Goal: Entertainment & Leisure: Browse casually

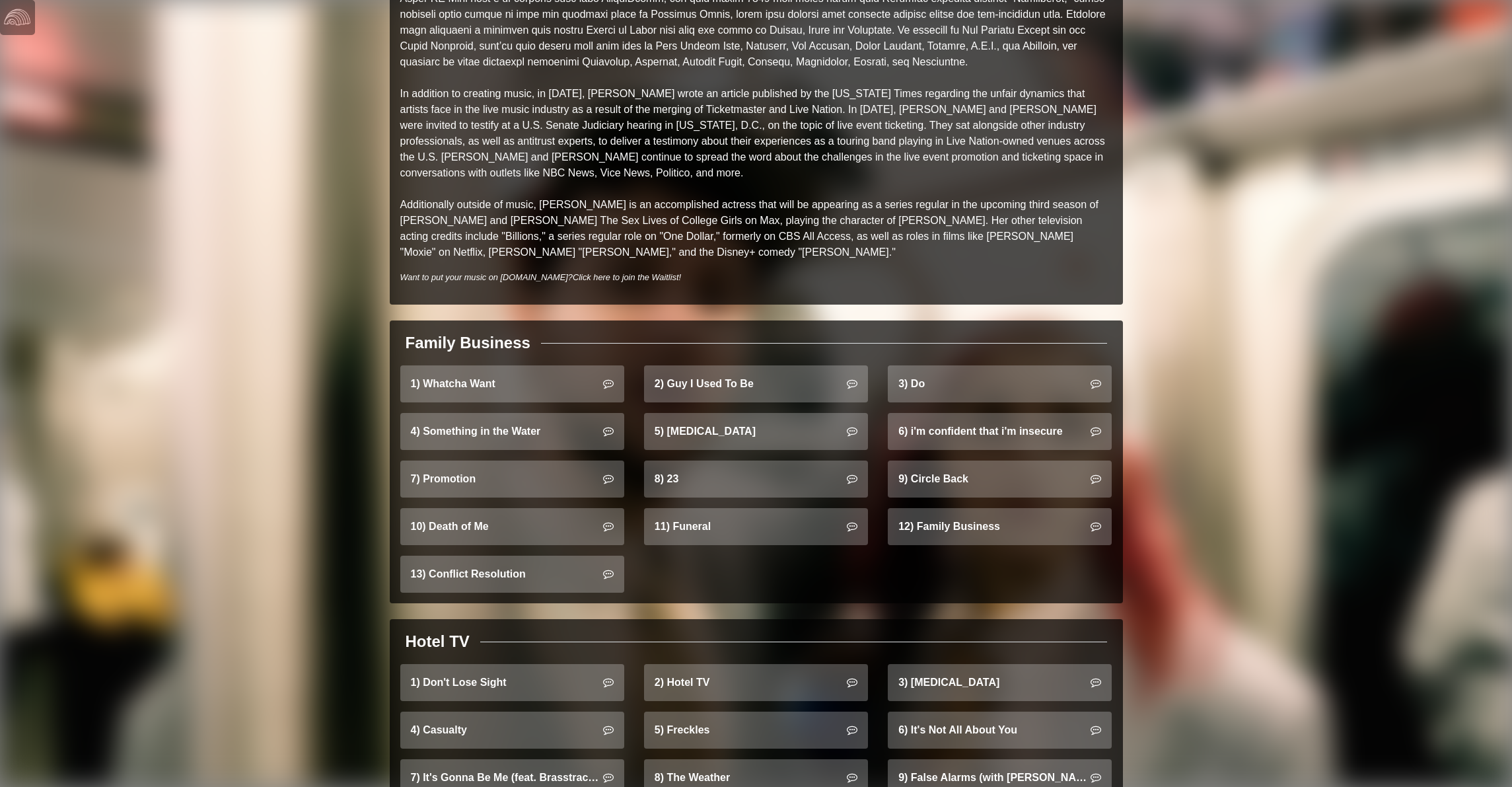
scroll to position [624, 0]
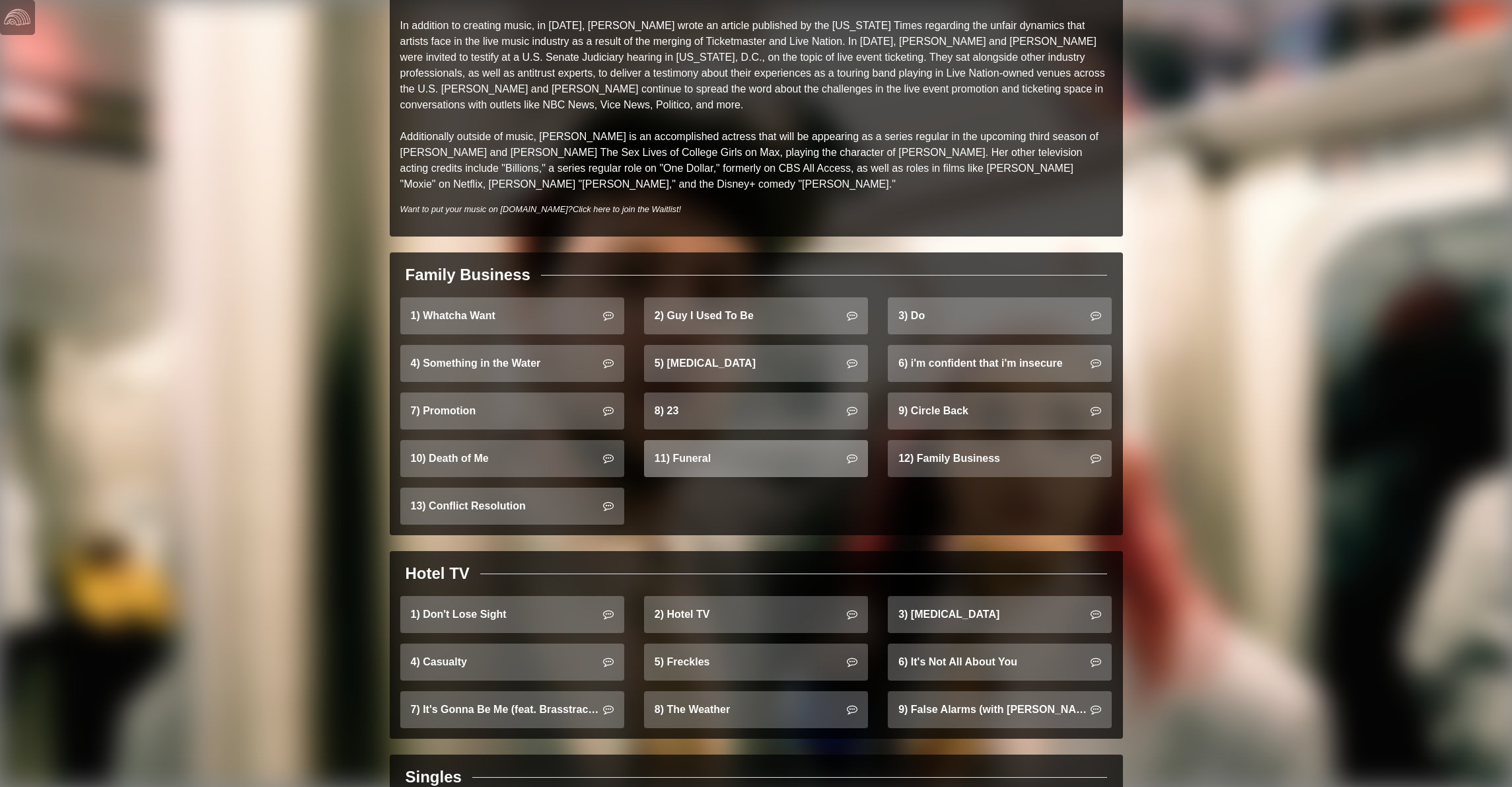
click at [713, 440] on link "11) Funeral" at bounding box center [756, 459] width 224 height 37
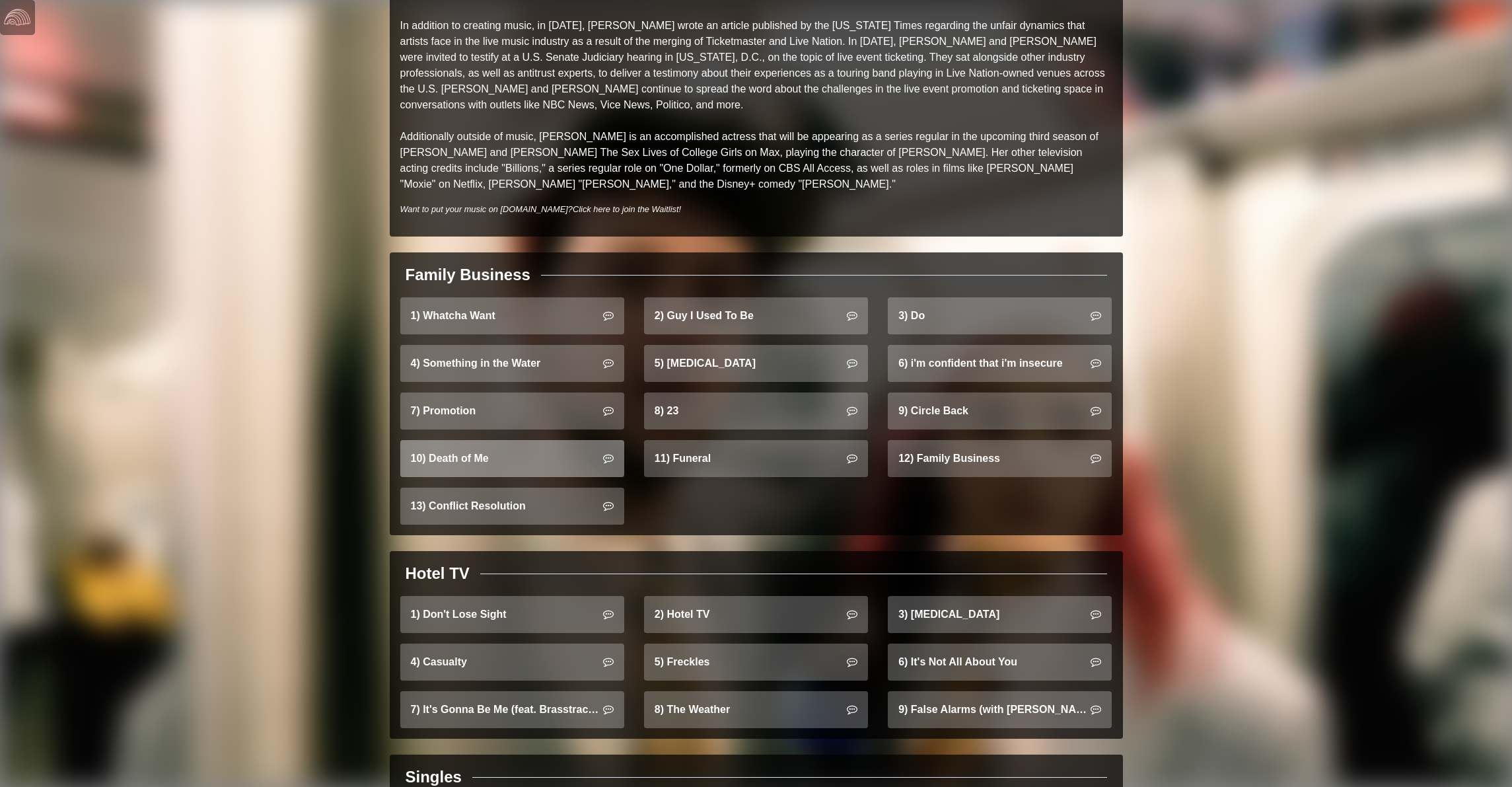
click at [446, 444] on link "10) Death of Me" at bounding box center [512, 459] width 224 height 37
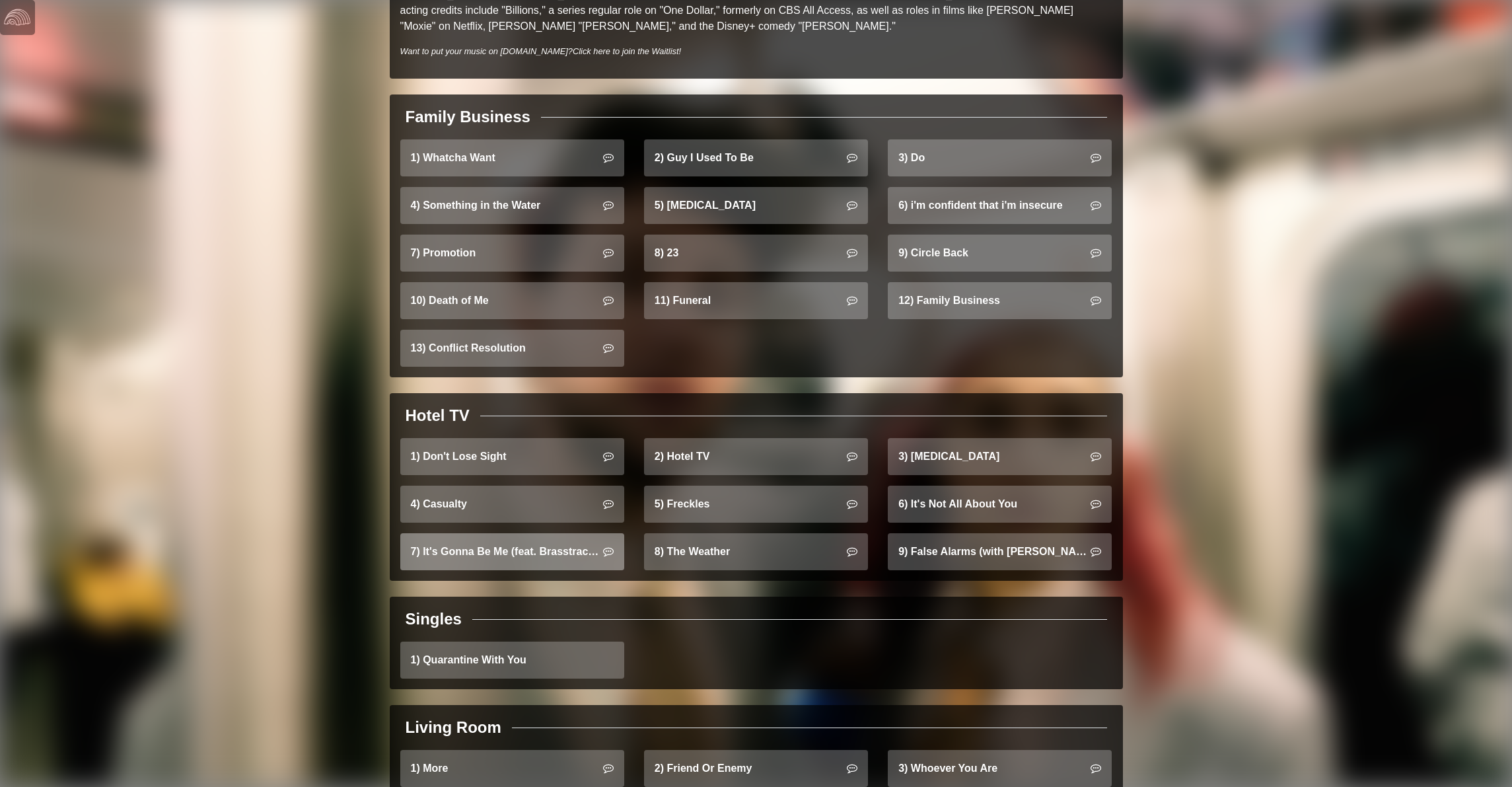
scroll to position [748, 0]
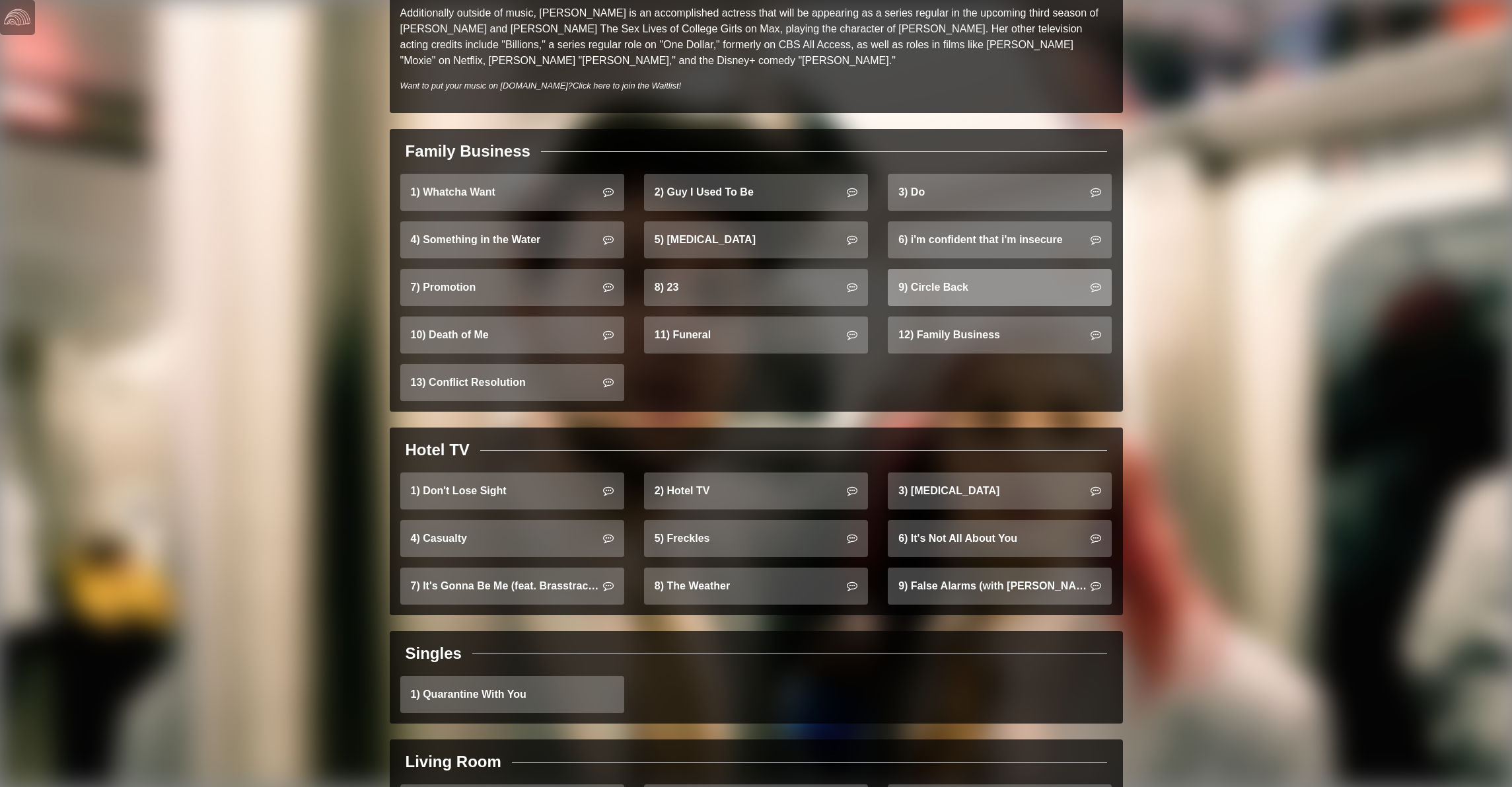
click at [962, 276] on link "9) Circle Back" at bounding box center [1000, 287] width 224 height 37
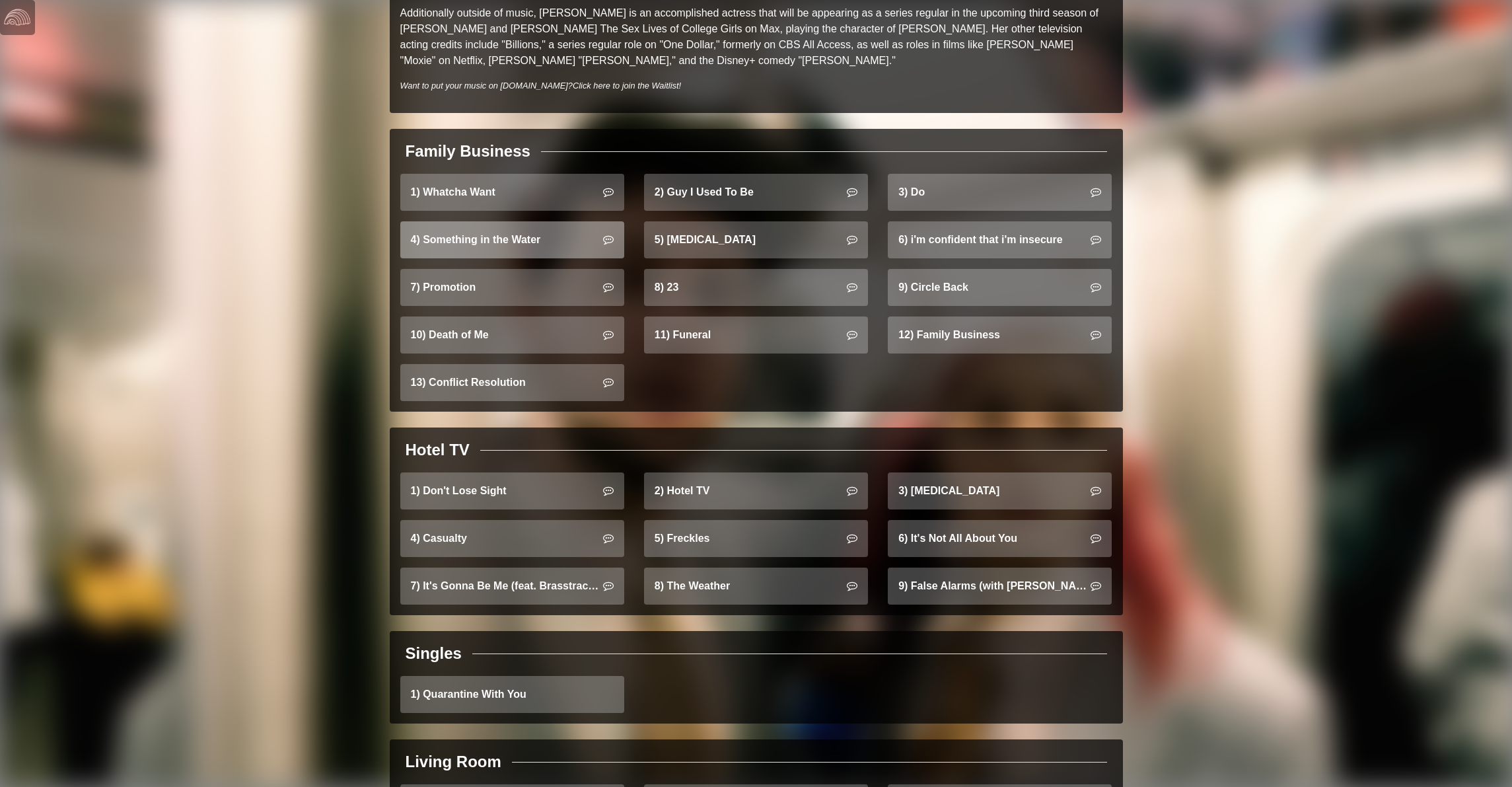
scroll to position [748, 0]
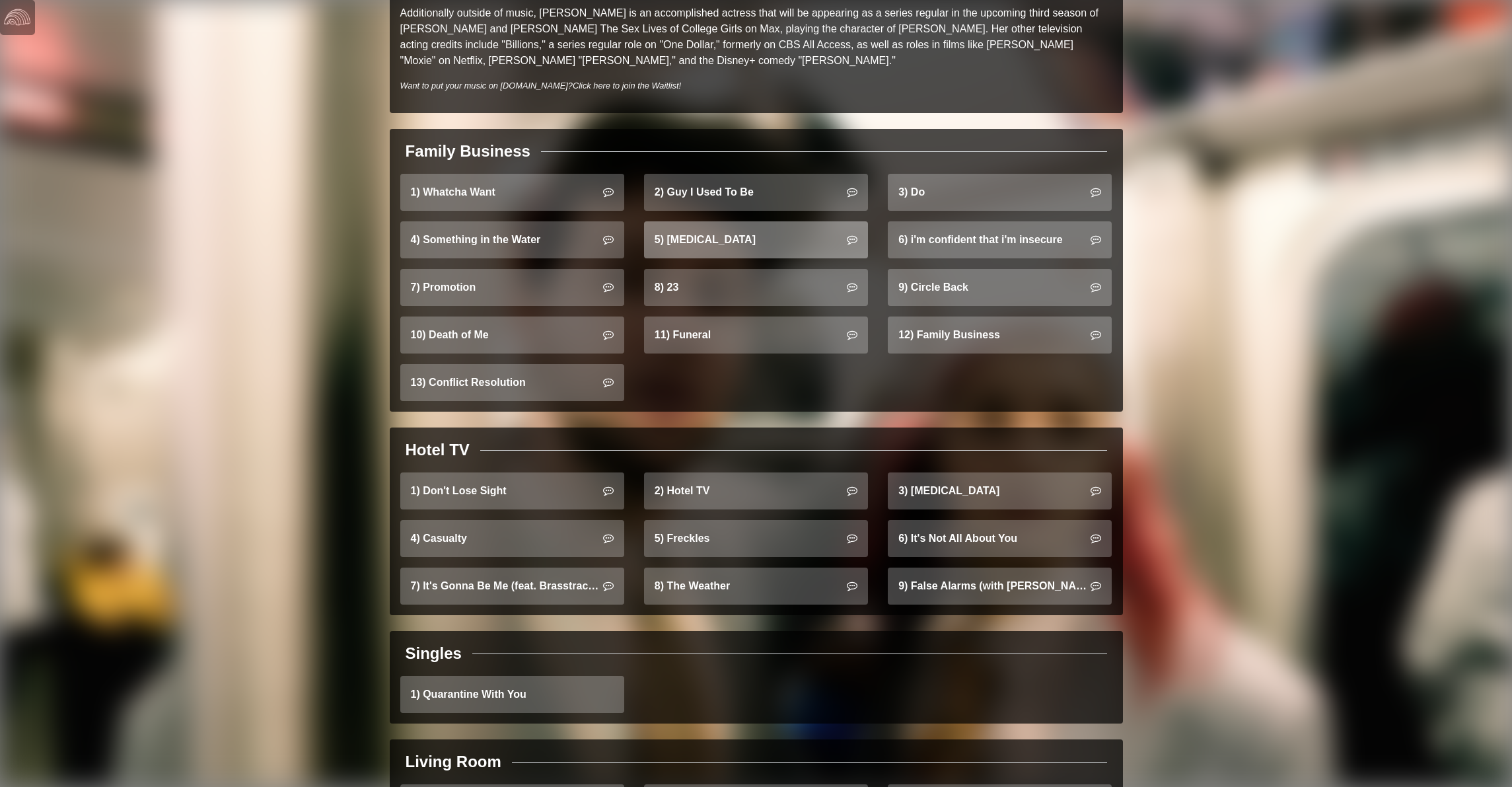
click at [693, 223] on link "5) Hip Replacement" at bounding box center [756, 240] width 224 height 37
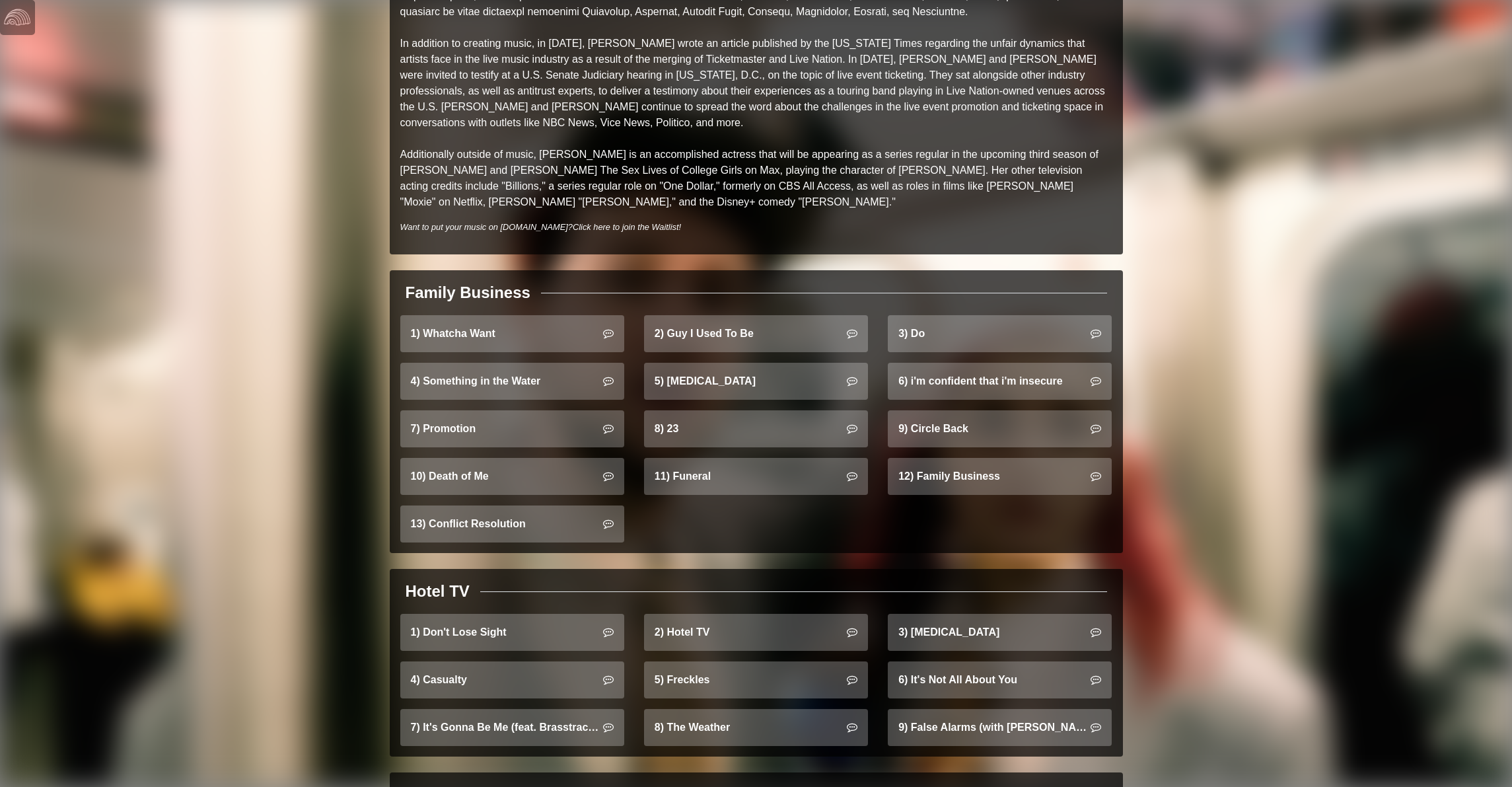
scroll to position [192, 0]
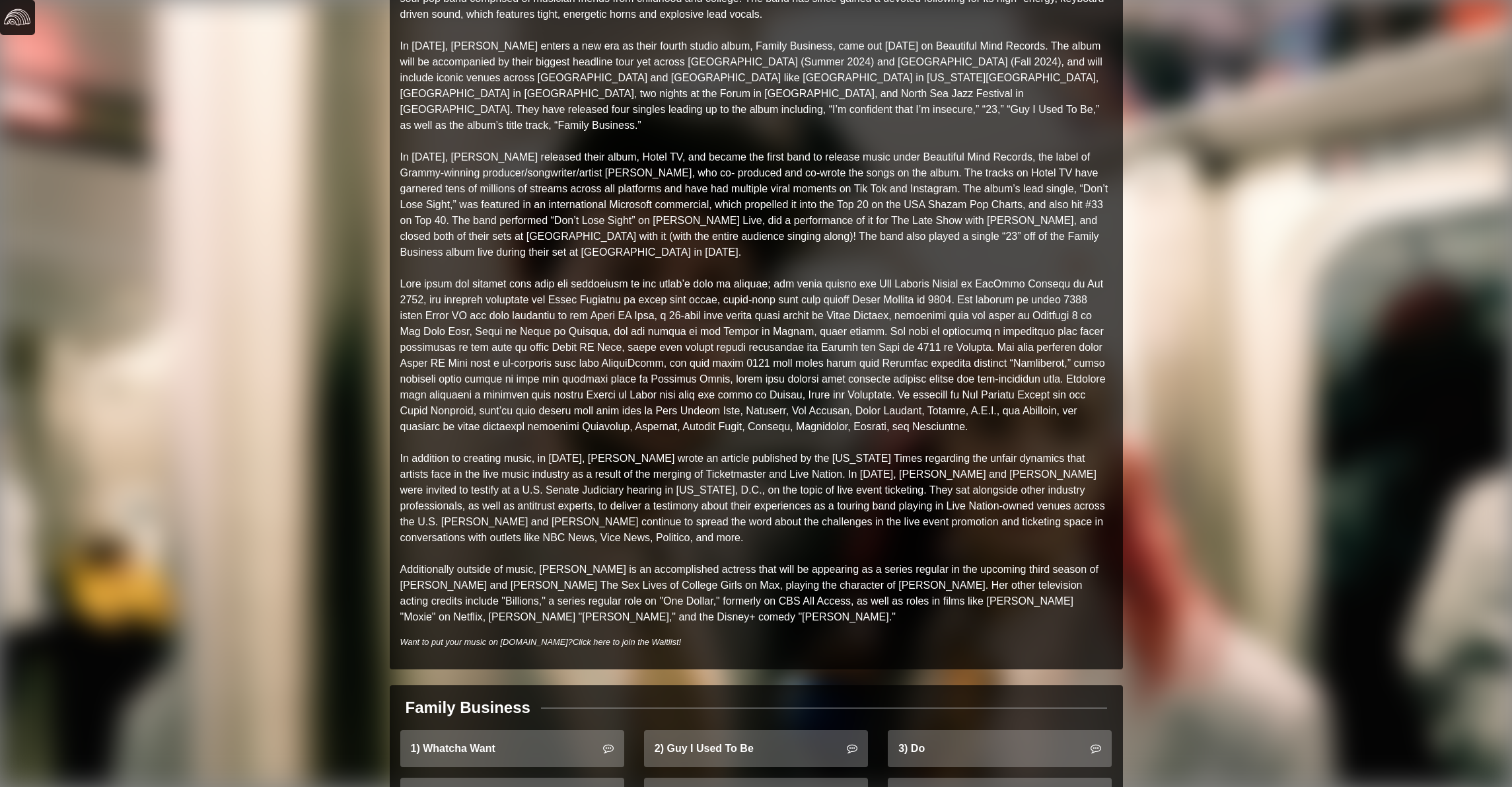
click at [23, 26] on img at bounding box center [17, 17] width 26 height 26
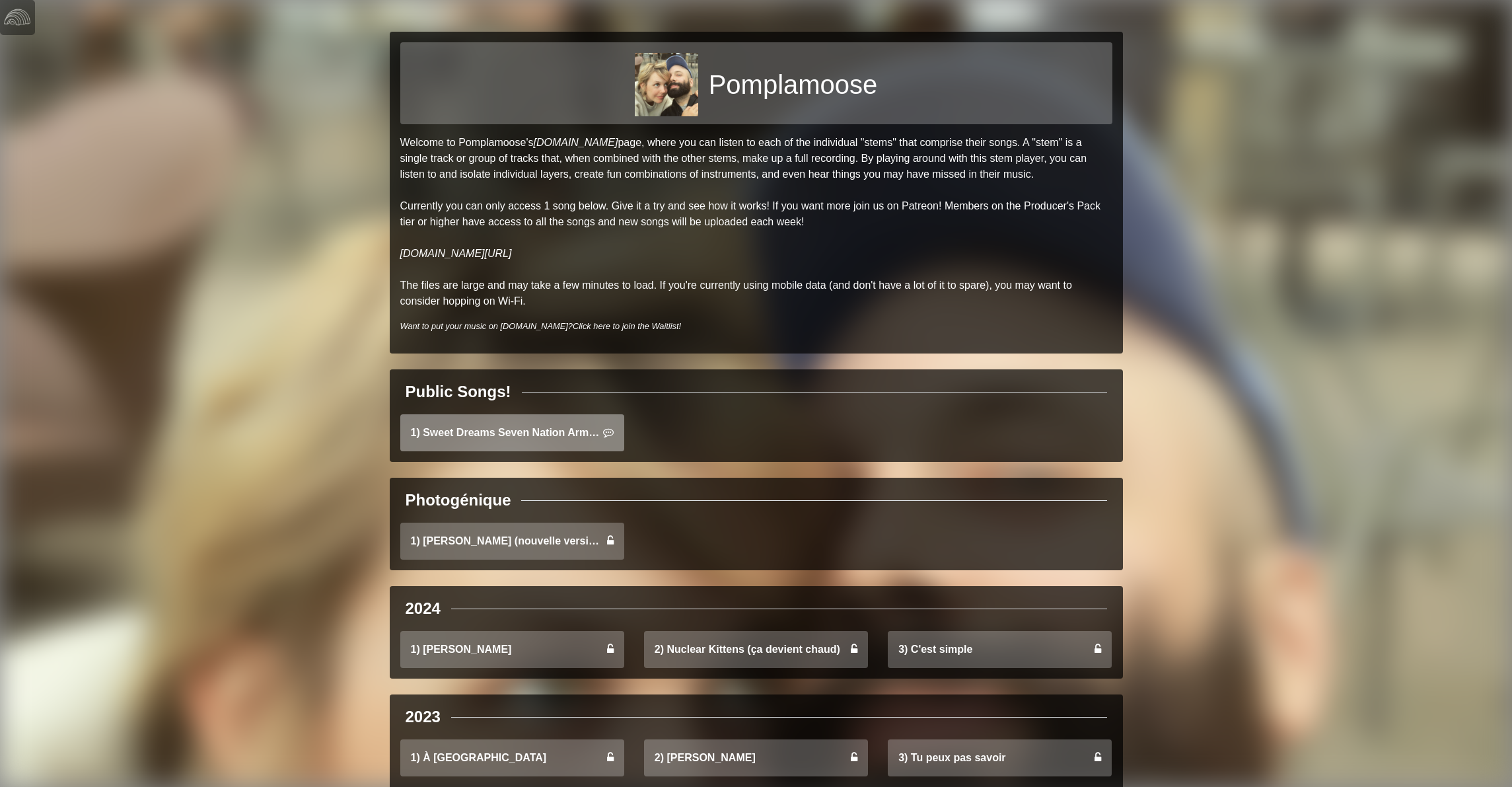
click at [515, 427] on link "1) Sweet Dreams Seven Nation Army Mashup" at bounding box center [512, 434] width 224 height 37
click at [23, 17] on img at bounding box center [17, 17] width 26 height 26
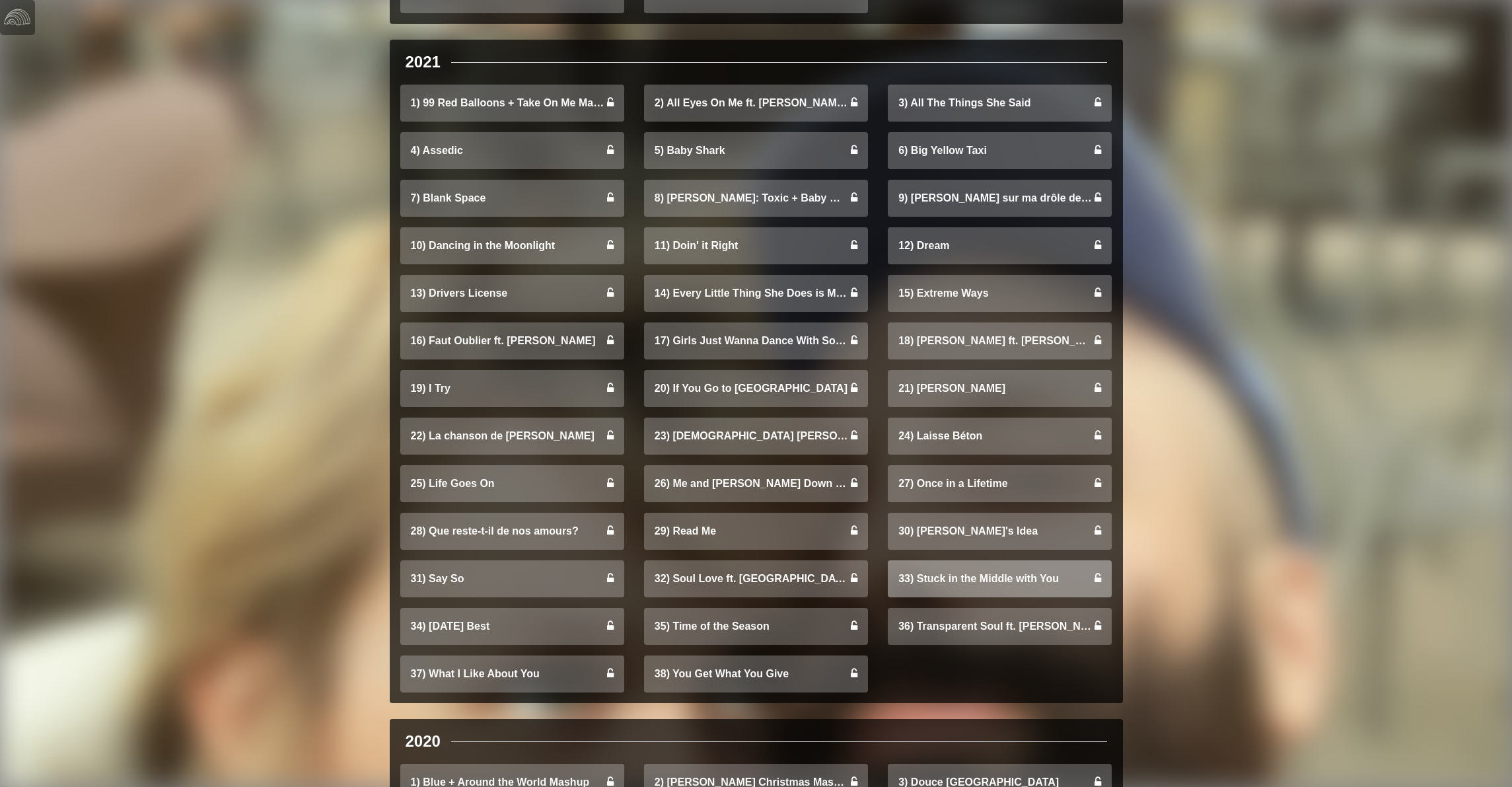
scroll to position [1759, 0]
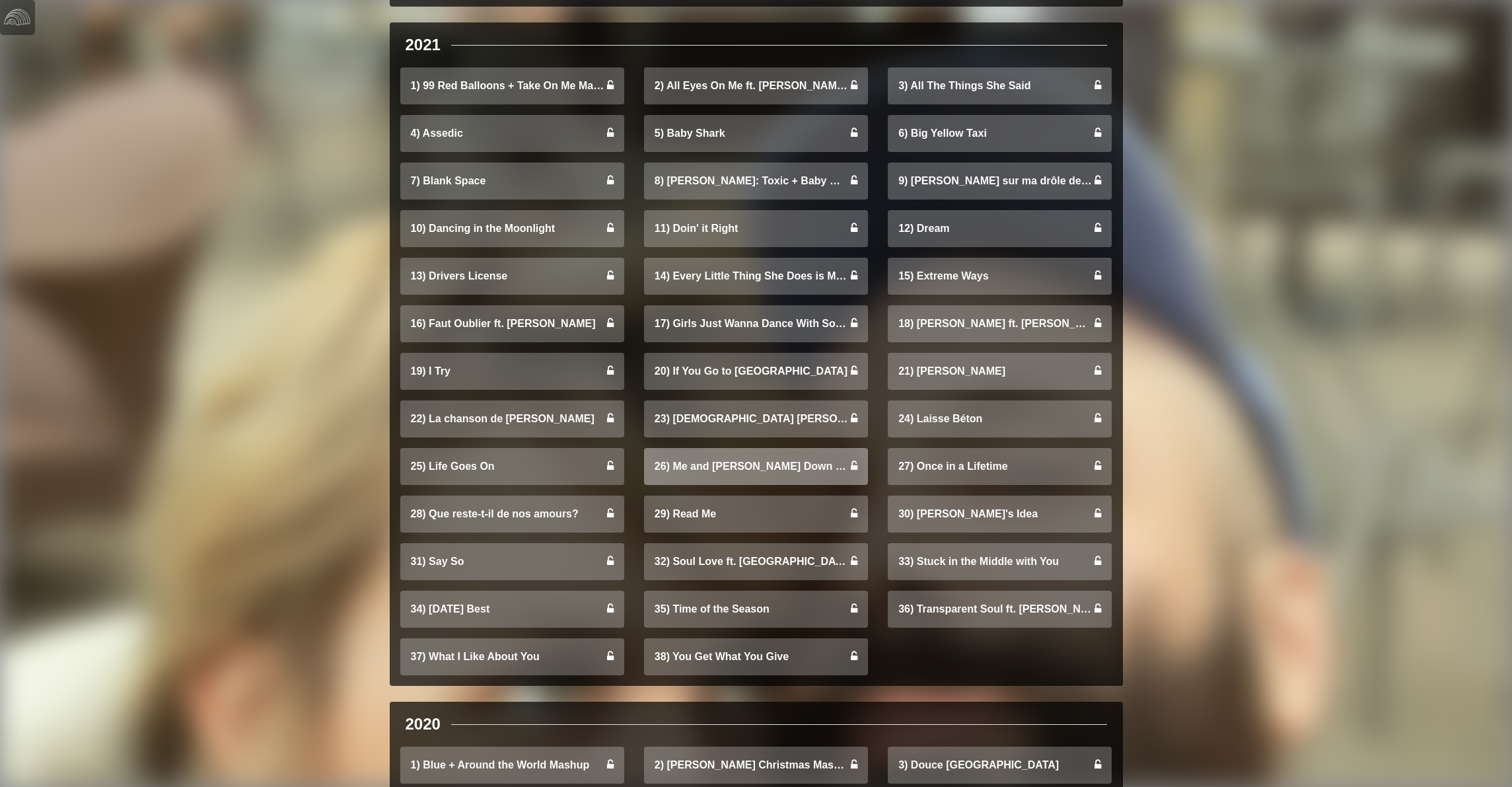
click at [716, 459] on link "26) Me and [PERSON_NAME] Down by the Schoolyard" at bounding box center [756, 467] width 224 height 37
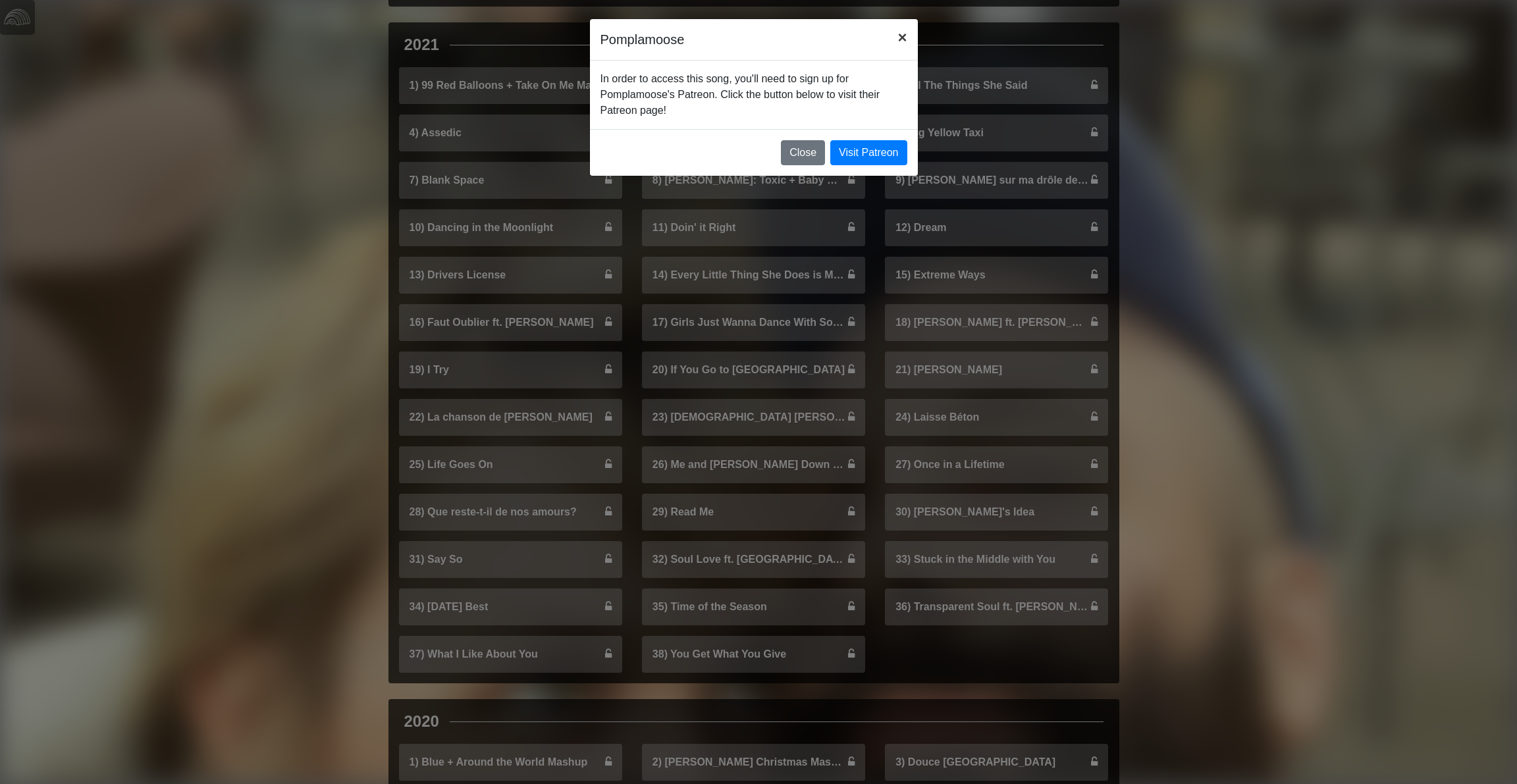
click at [904, 35] on span "×" at bounding box center [902, 37] width 9 height 18
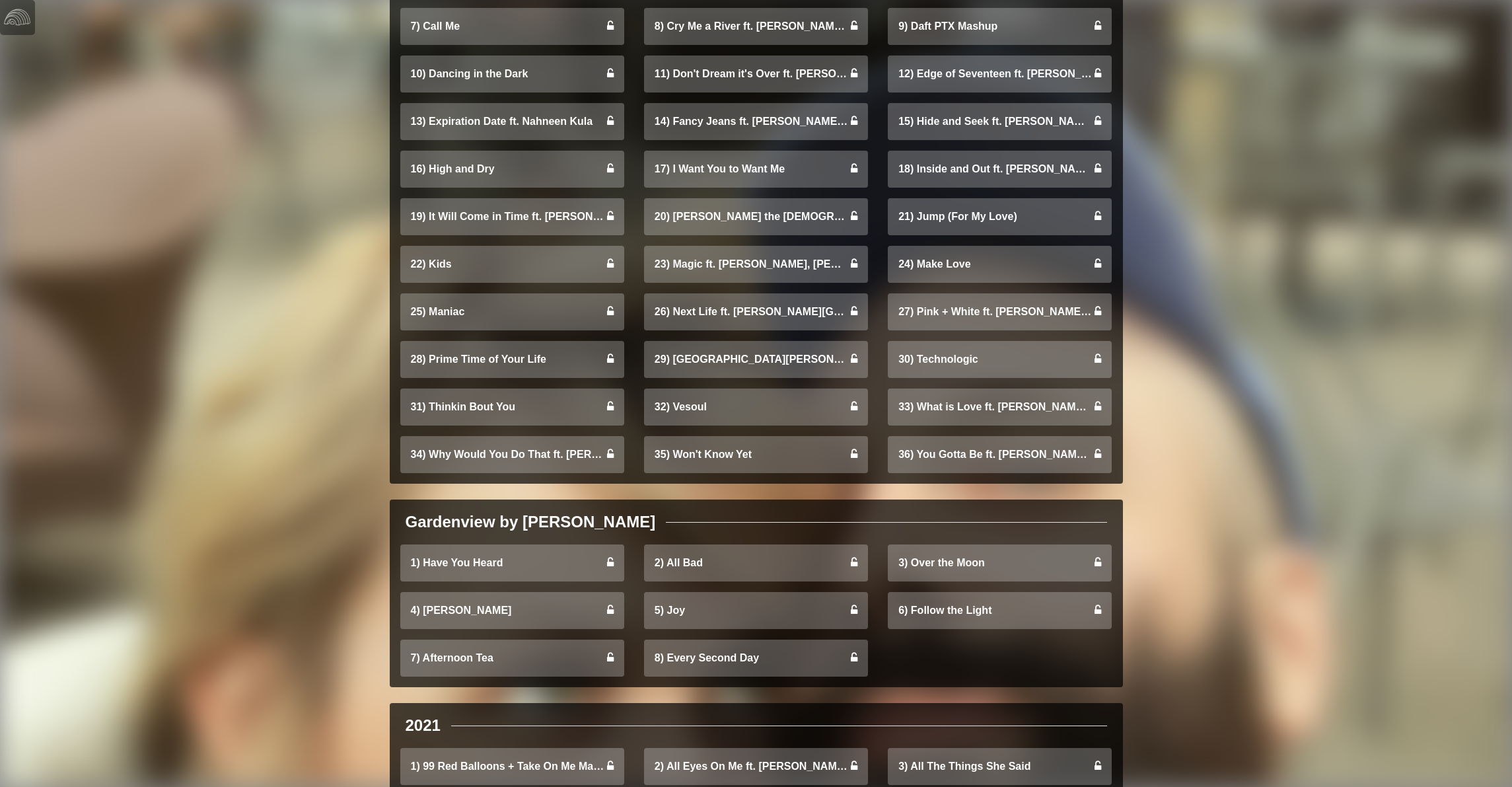
scroll to position [0, 0]
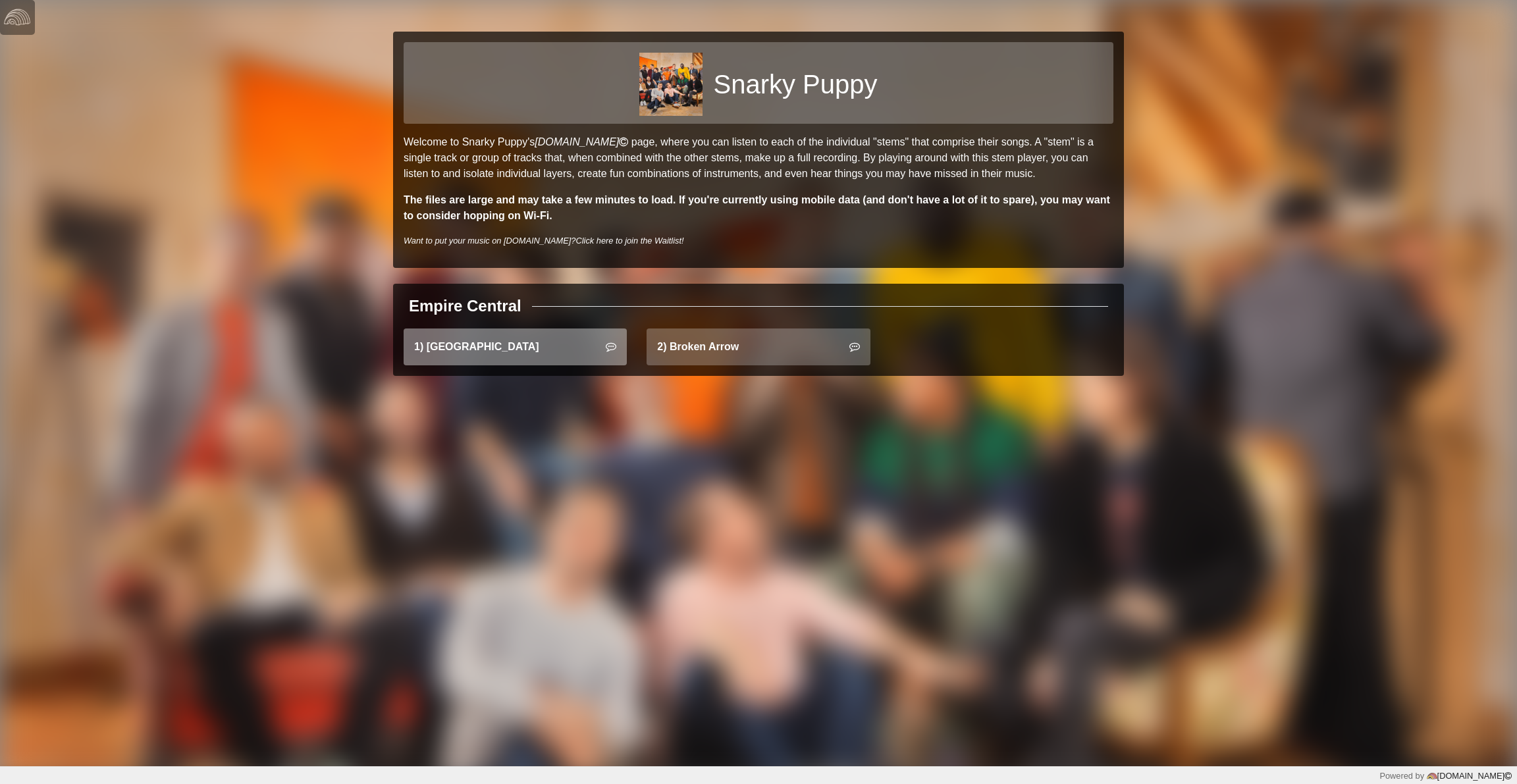
click at [499, 344] on link "1) [GEOGRAPHIC_DATA]" at bounding box center [515, 348] width 223 height 37
click at [498, 360] on link "1) [GEOGRAPHIC_DATA]" at bounding box center [515, 348] width 223 height 37
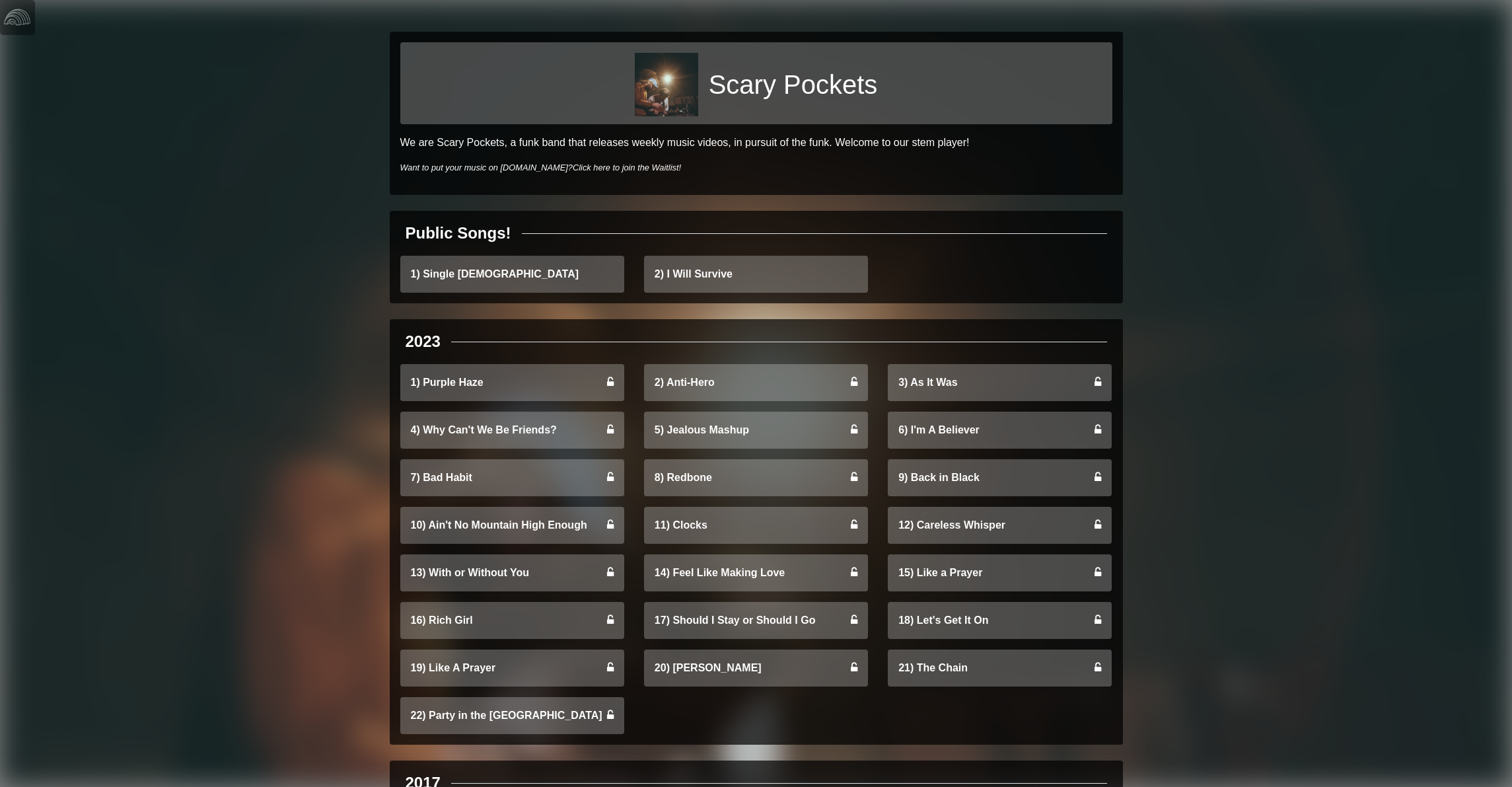
scroll to position [8, 0]
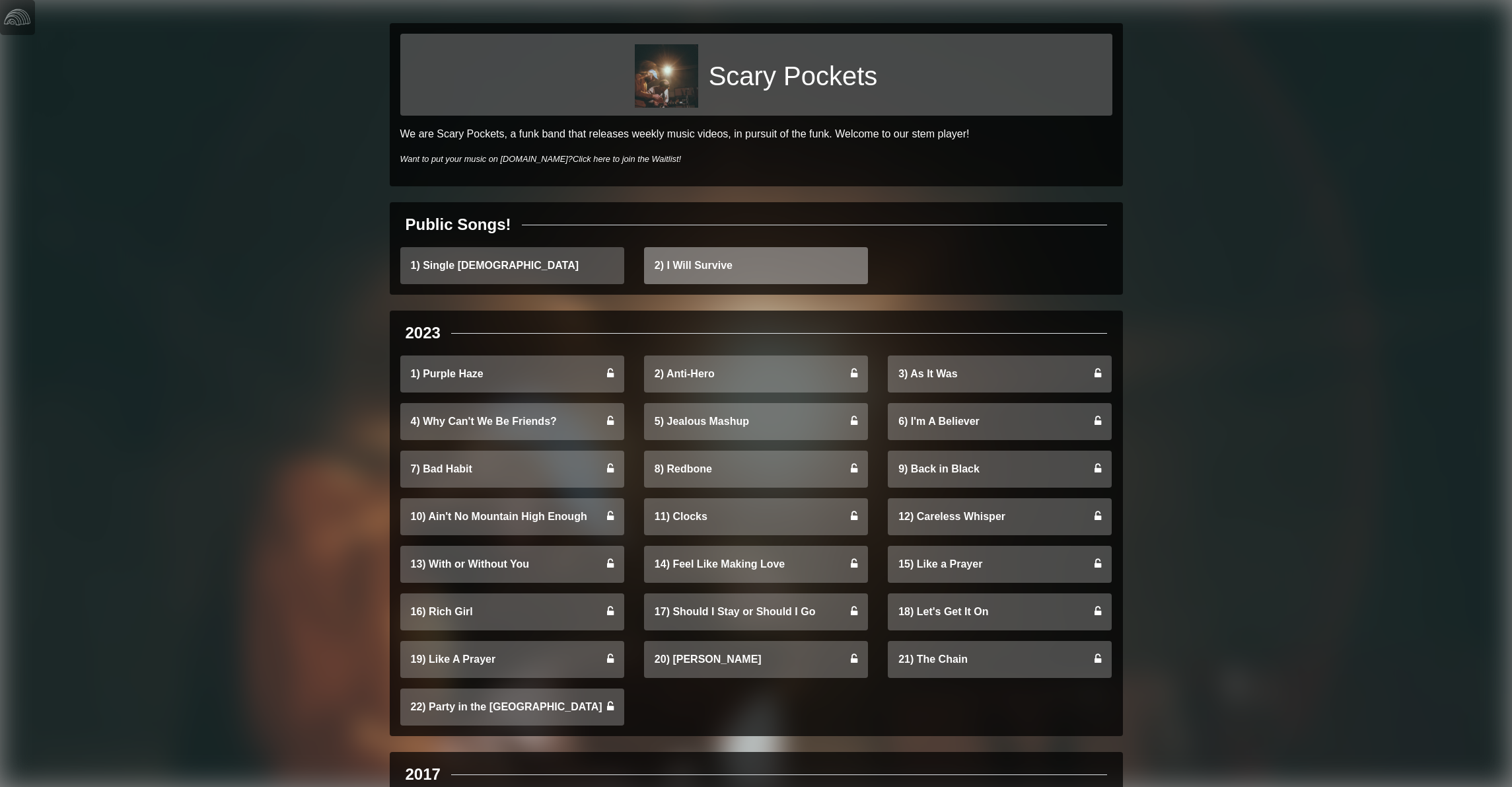
click at [718, 260] on link "2) I Will Survive" at bounding box center [756, 266] width 224 height 37
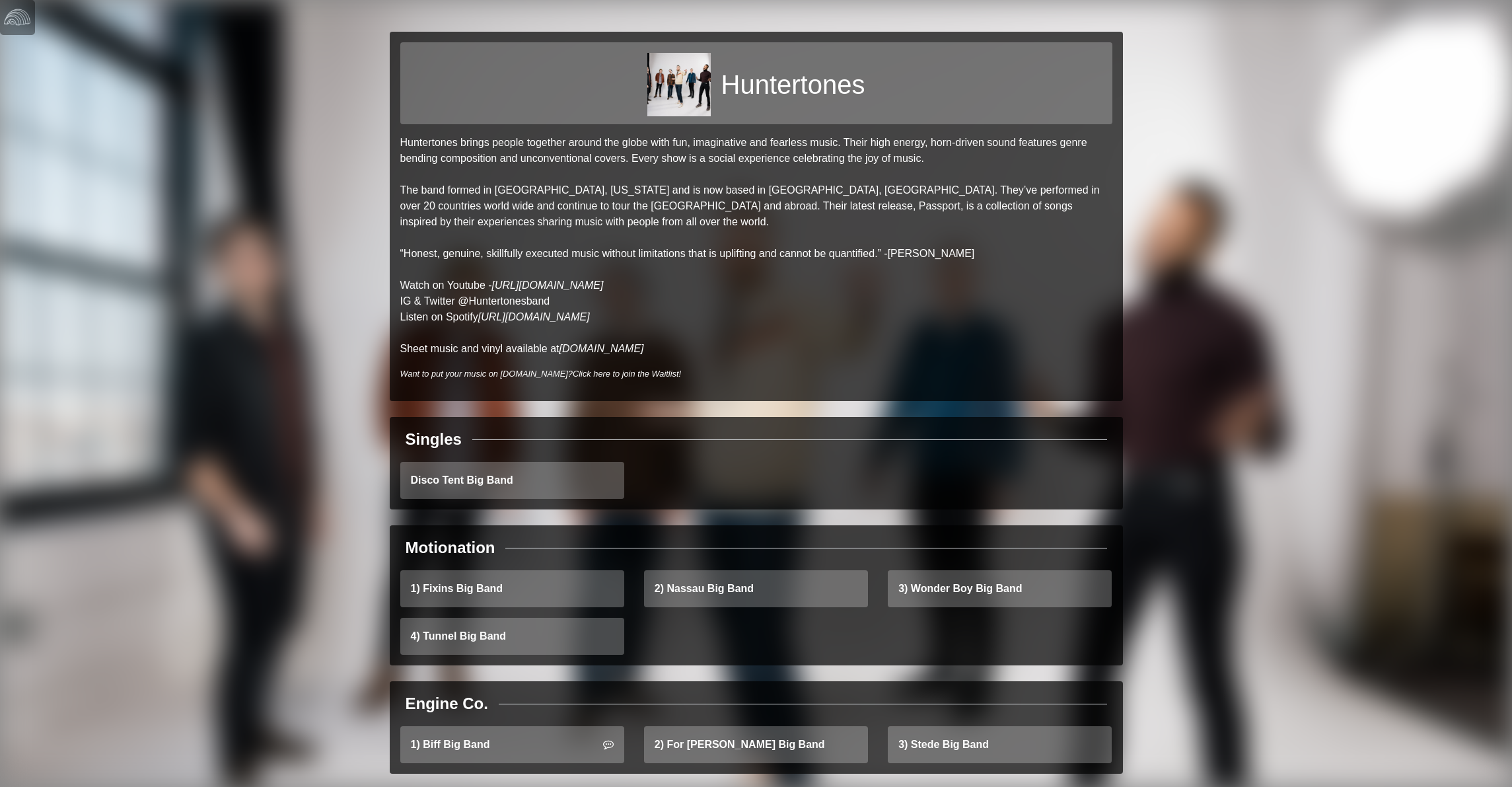
scroll to position [8, 0]
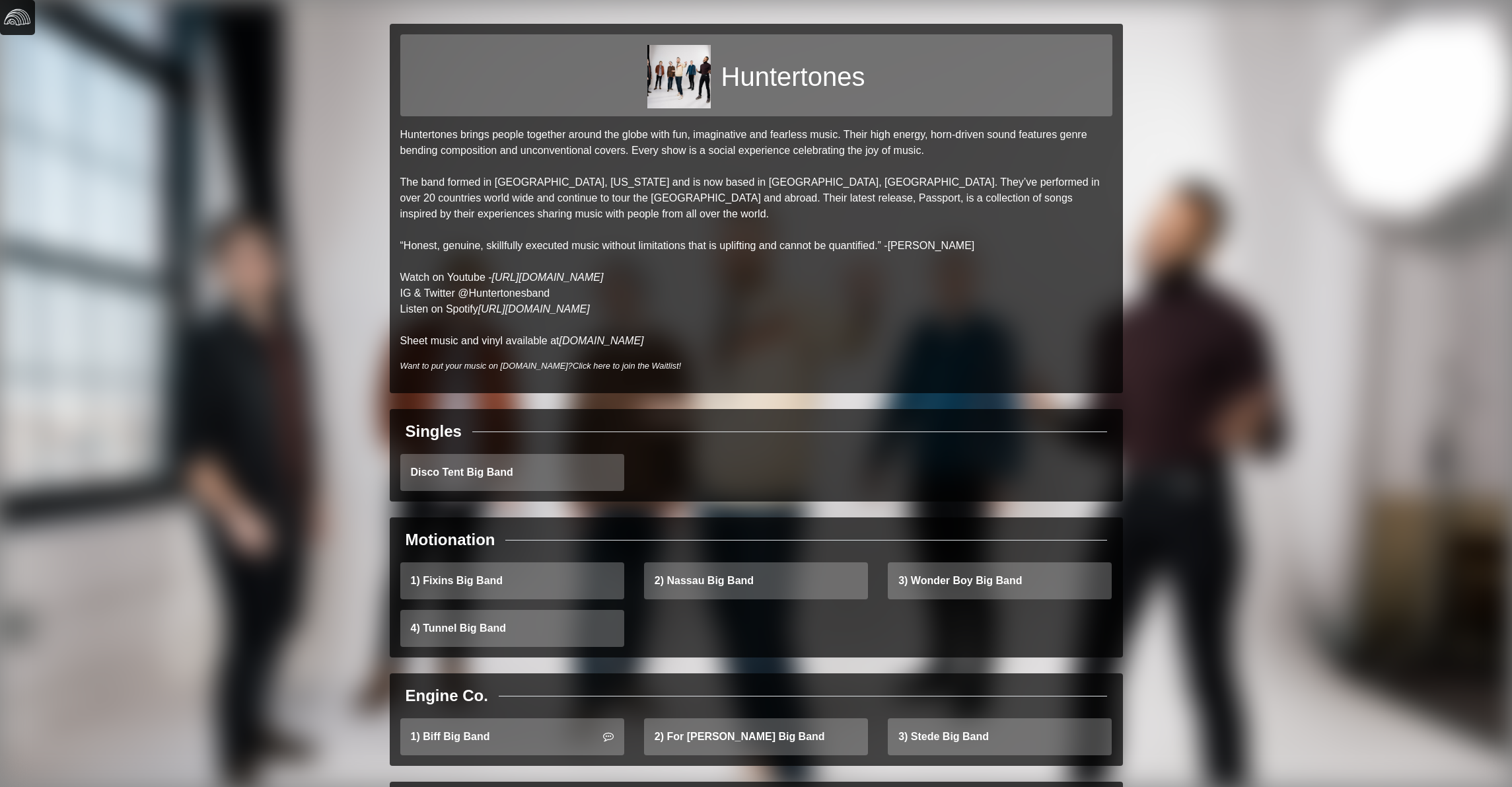
click at [8, 16] on img at bounding box center [17, 17] width 26 height 26
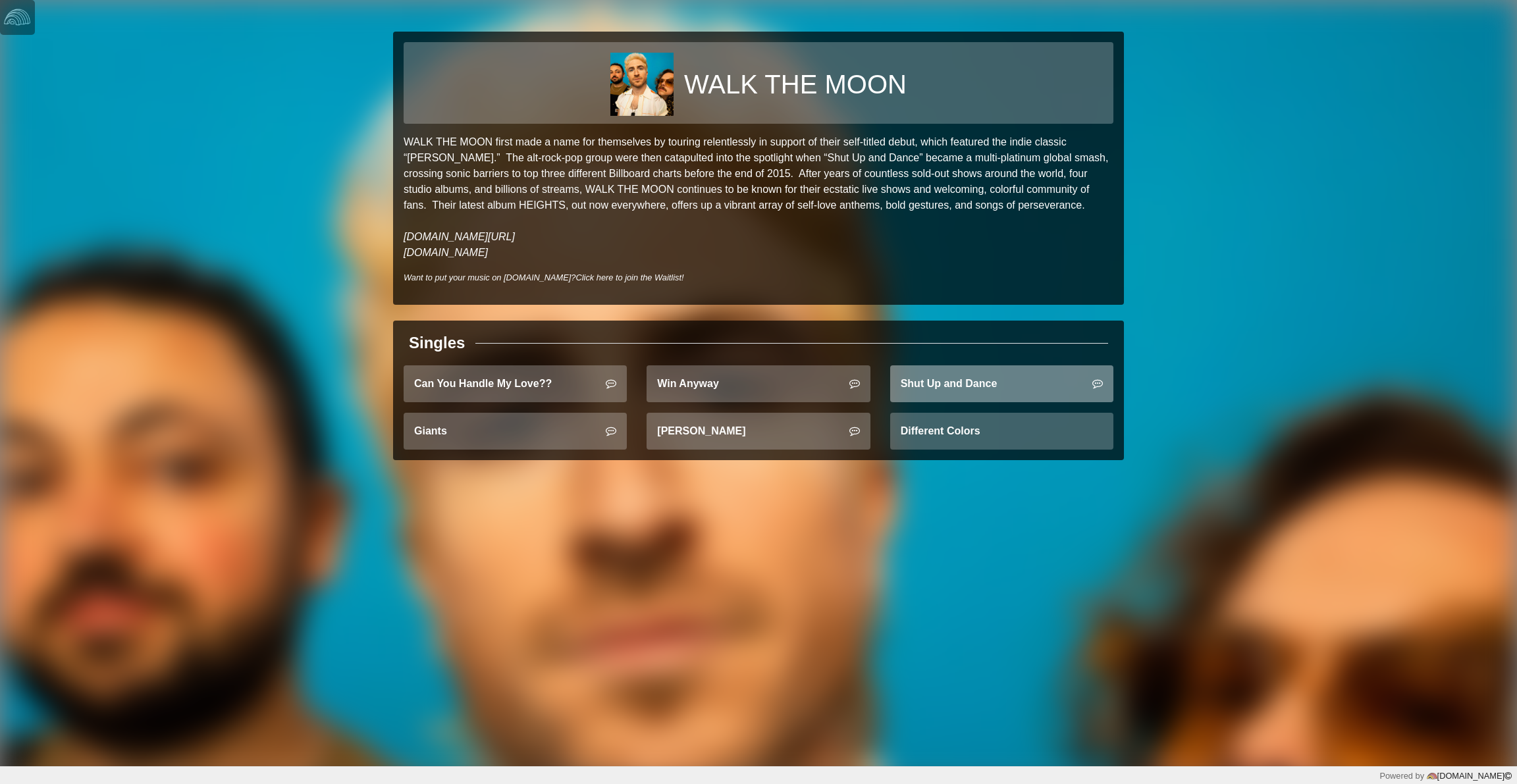
click at [927, 395] on link "Shut Up and Dance" at bounding box center [1002, 384] width 223 height 37
